Goal: Check status: Check status

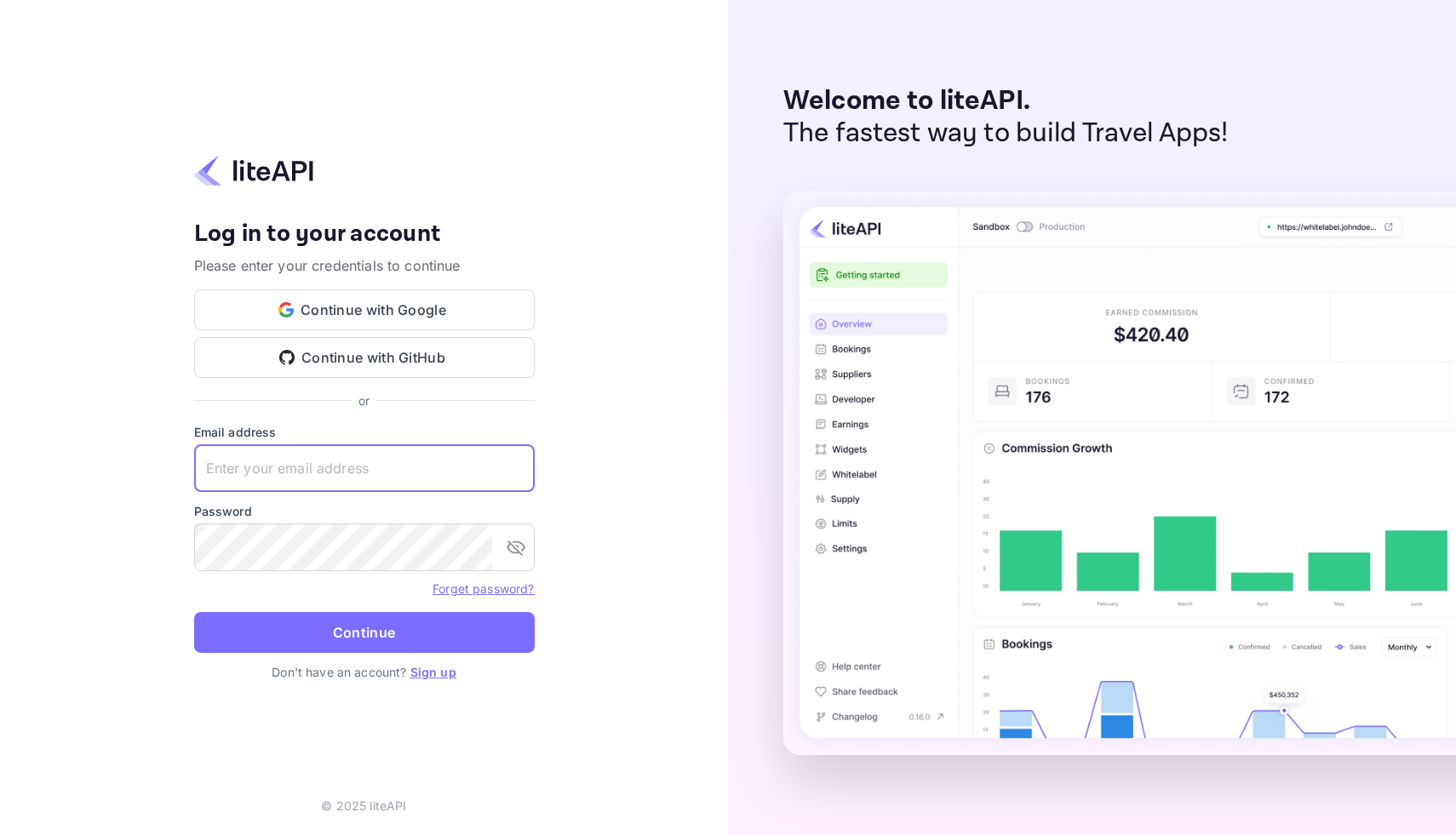
click at [352, 468] on input "text" at bounding box center [364, 468] width 341 height 47
type input "[EMAIL_ADDRESS][DOMAIN_NAME]"
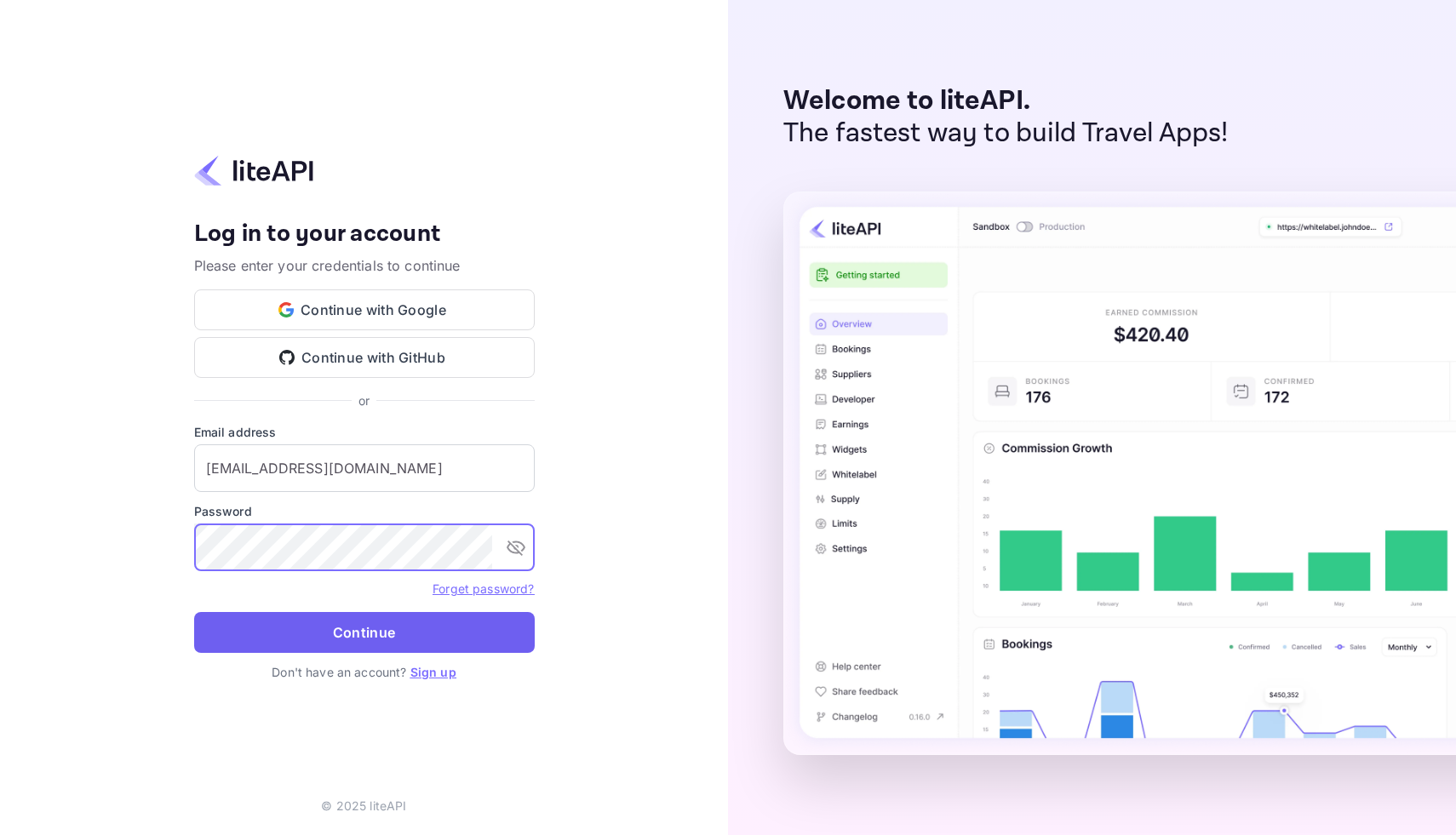
click at [341, 634] on button "Continue" at bounding box center [364, 632] width 341 height 41
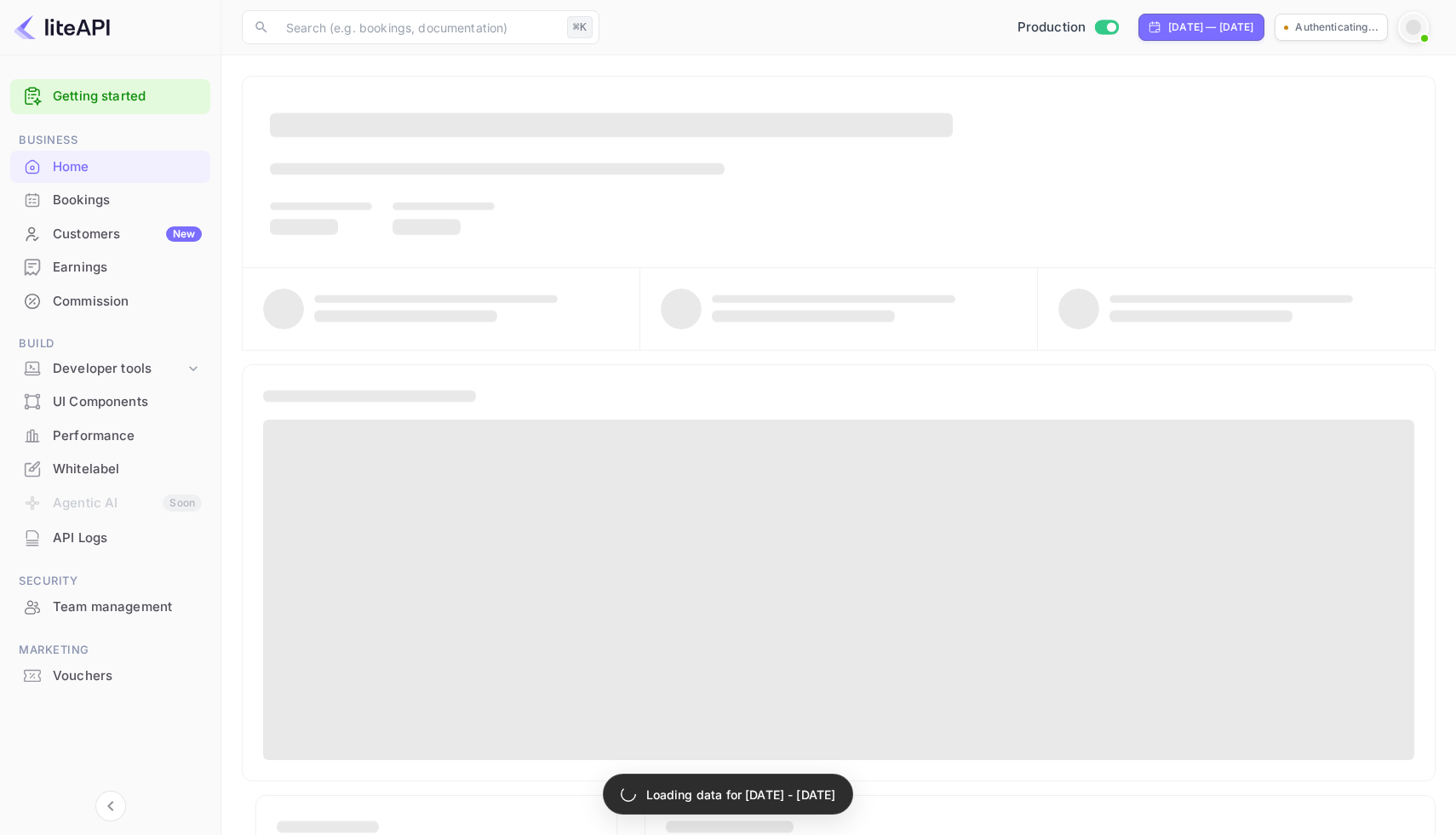
click at [108, 203] on div "Bookings" at bounding box center [127, 200] width 149 height 20
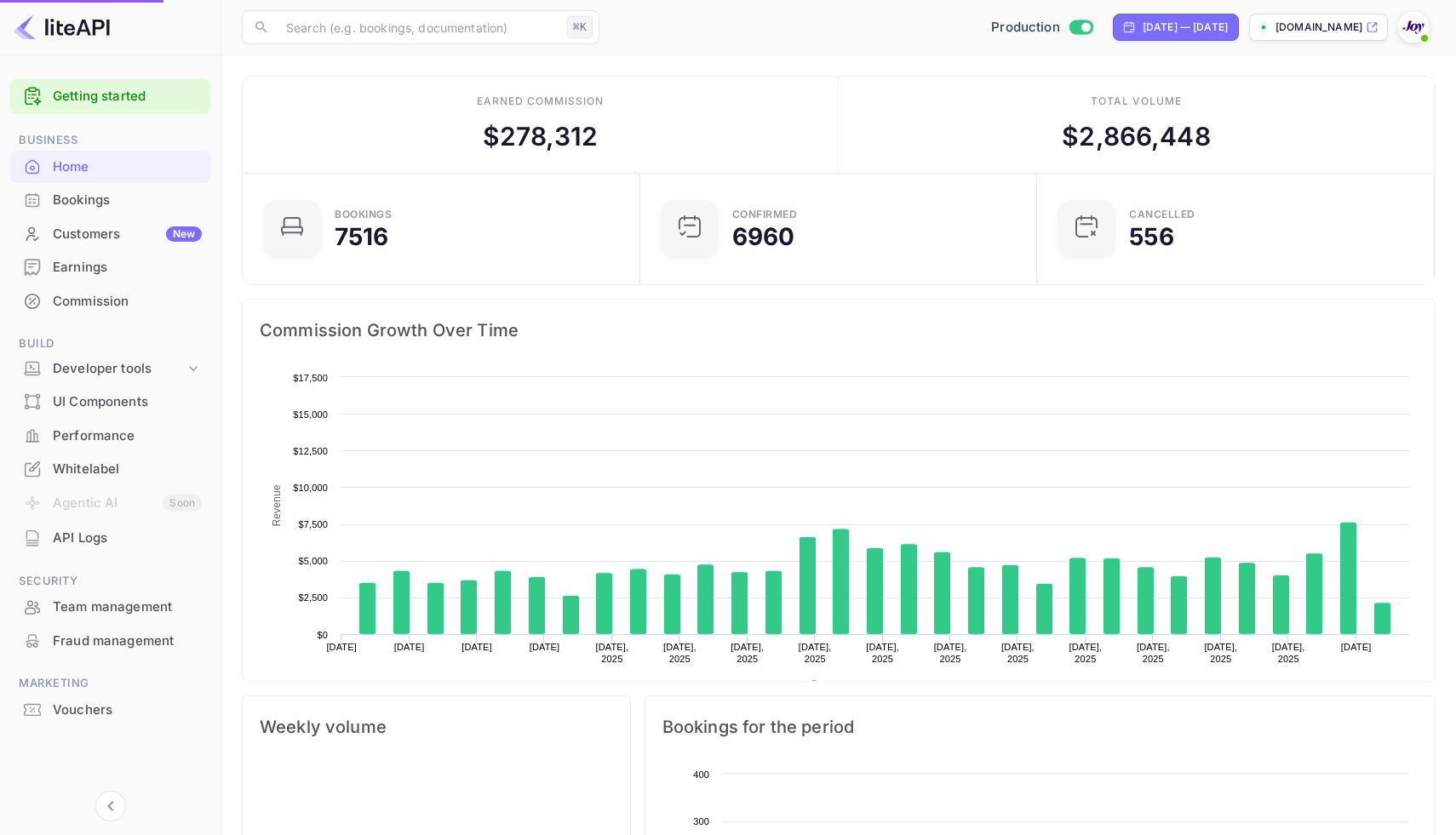
click at [108, 203] on div "Bookings" at bounding box center [127, 200] width 149 height 20
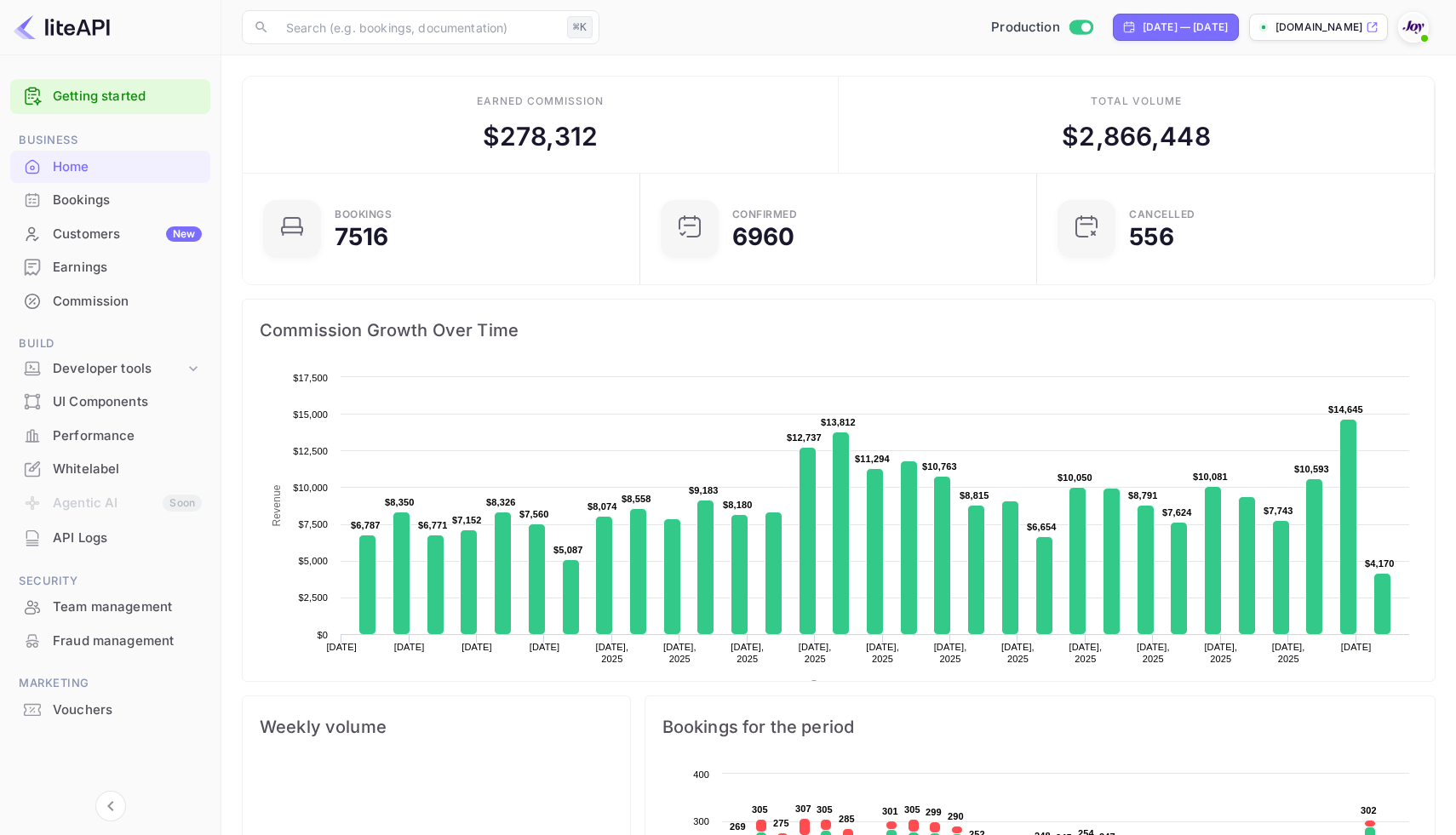
click at [68, 196] on div "Bookings" at bounding box center [127, 200] width 149 height 20
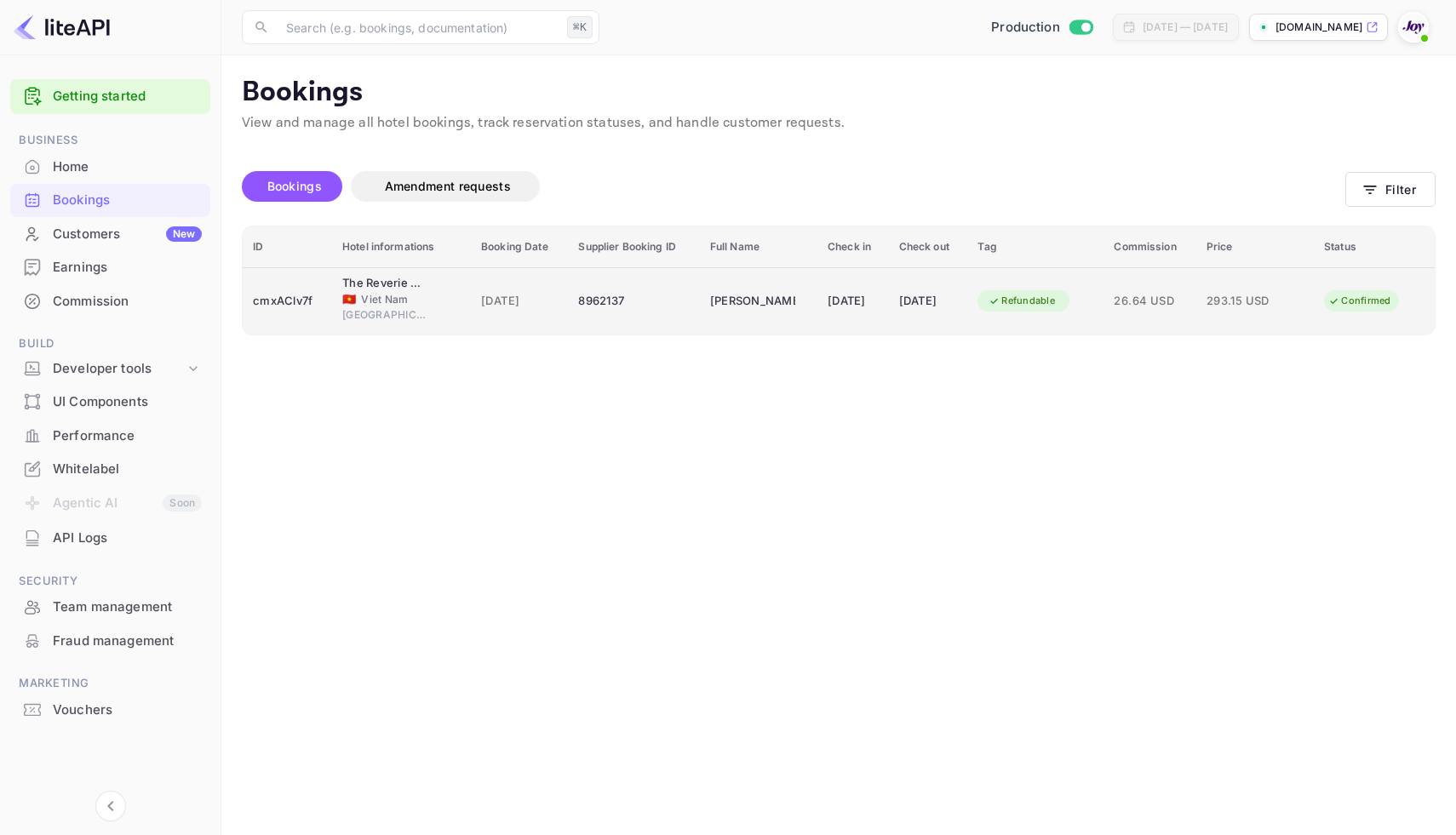
click at [672, 315] on td "8962137" at bounding box center [634, 301] width 131 height 67
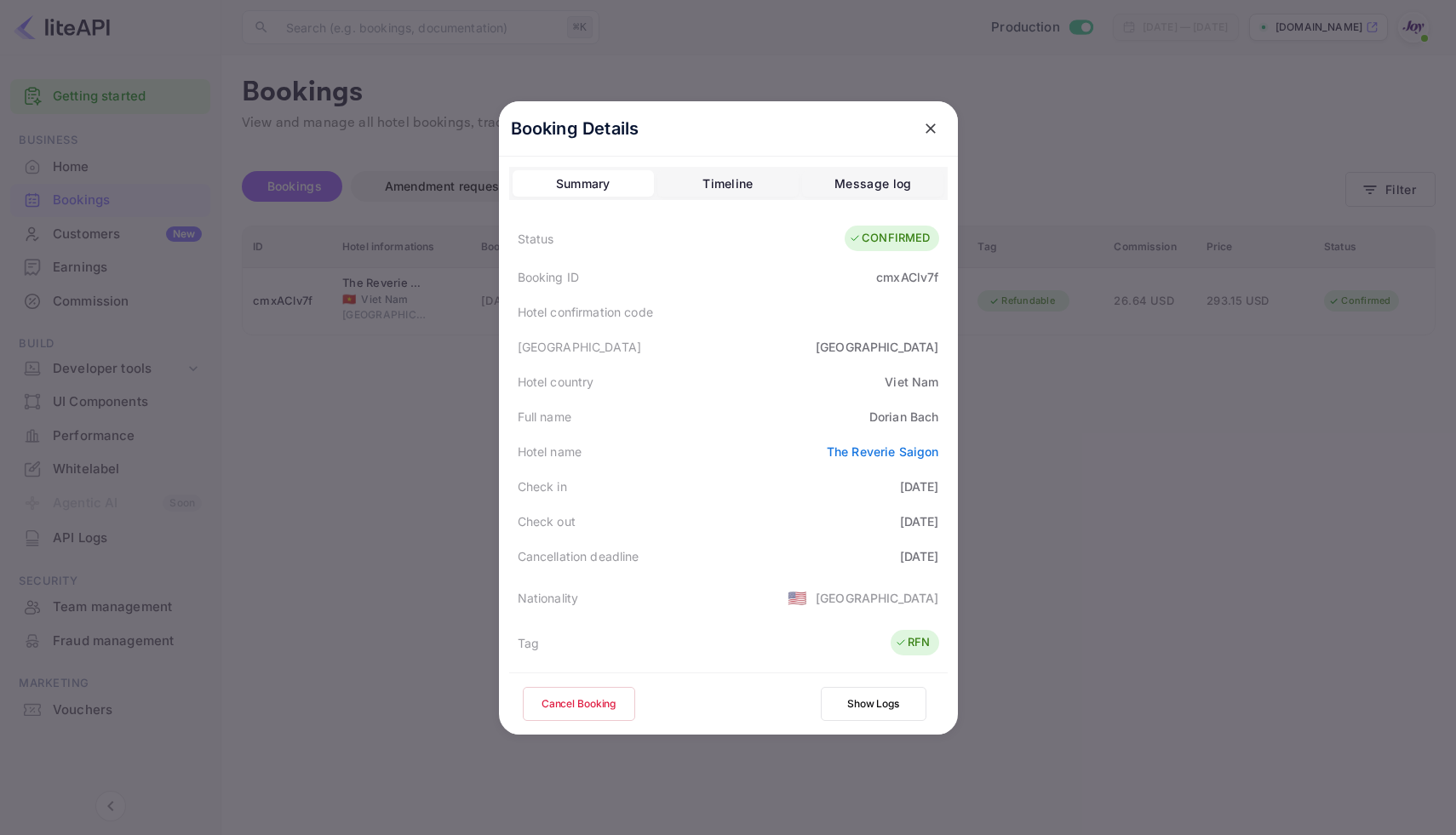
click at [912, 291] on div "Booking ID cmxAClv7f" at bounding box center [728, 277] width 439 height 35
